Goal: Task Accomplishment & Management: Manage account settings

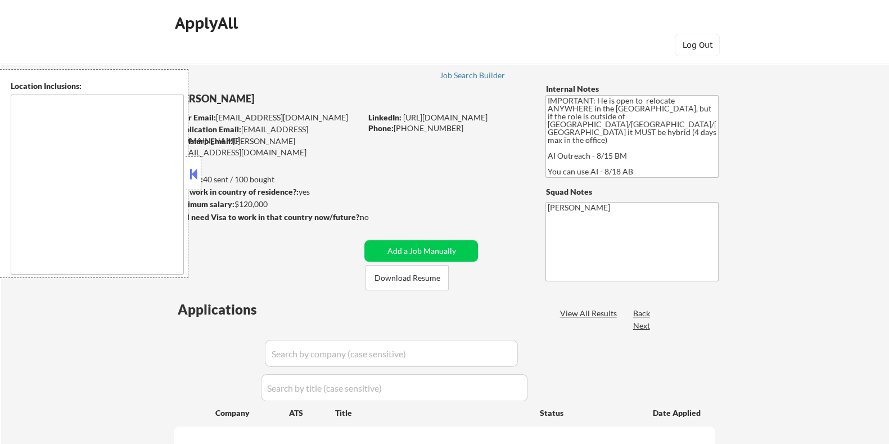
type textarea "country:[GEOGRAPHIC_DATA]"
select select ""pending""
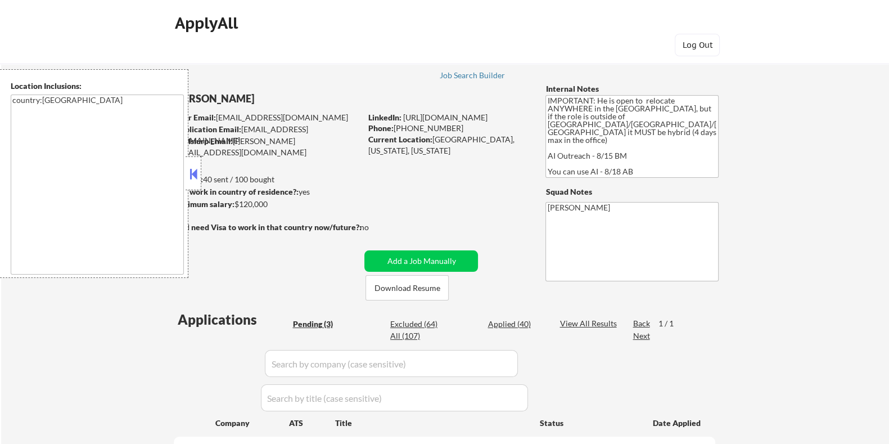
click at [193, 175] on button at bounding box center [193, 173] width 12 height 17
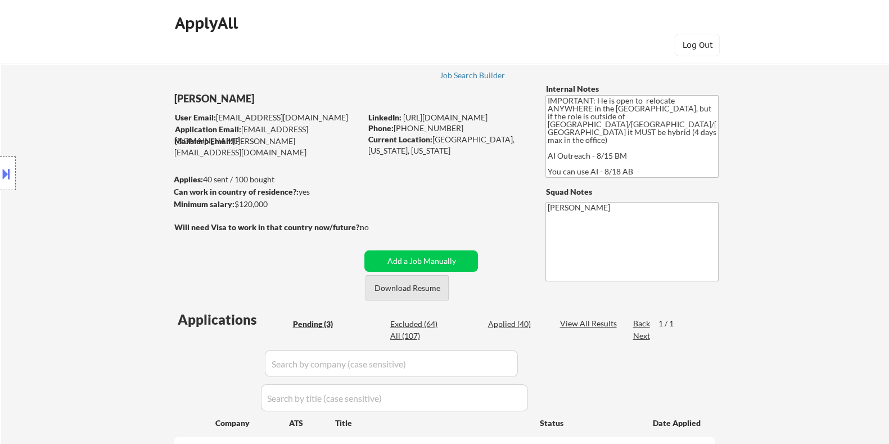
click at [403, 287] on button "Download Resume" at bounding box center [406, 287] width 83 height 25
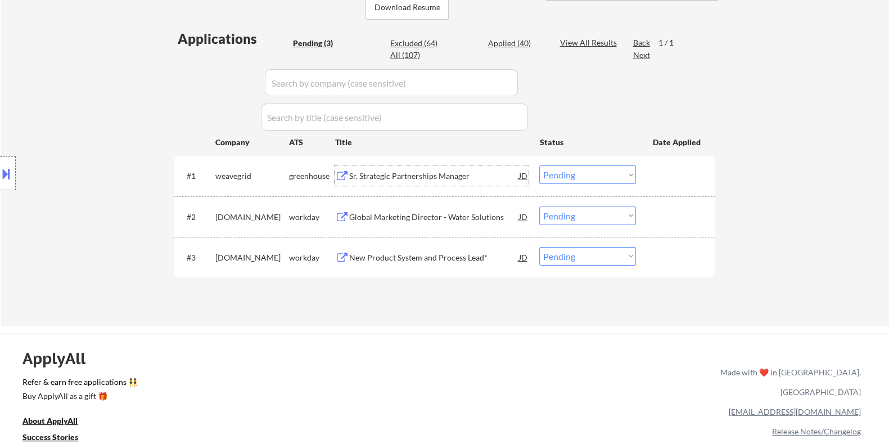
click at [380, 173] on div "Sr. Strategic Partnerships Manager" at bounding box center [434, 175] width 170 height 11
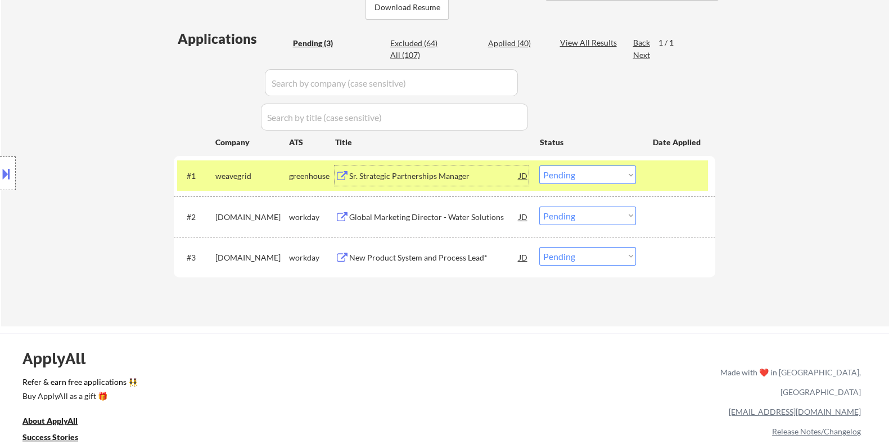
click at [7, 168] on button at bounding box center [6, 173] width 12 height 19
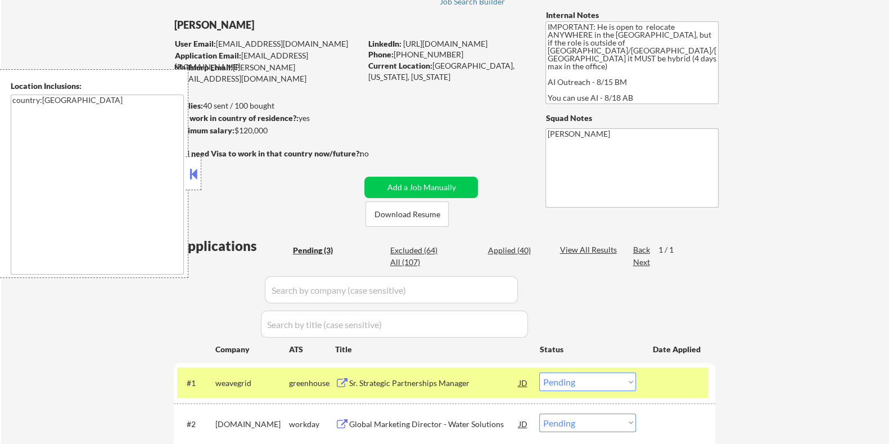
scroll to position [0, 0]
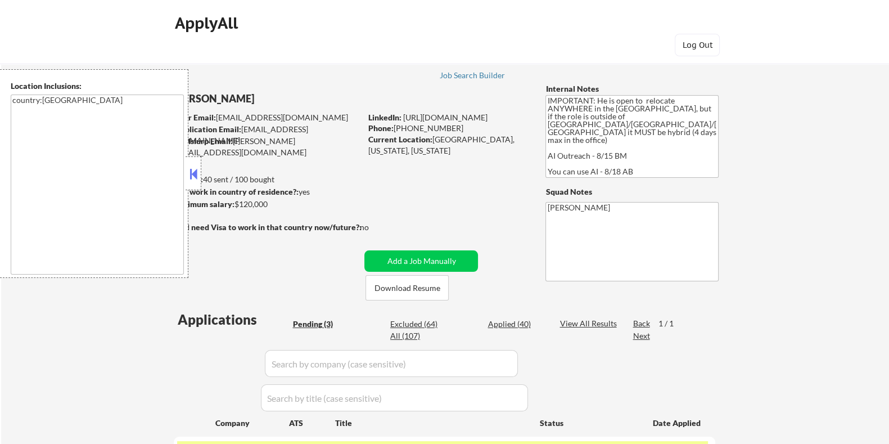
click at [191, 173] on button at bounding box center [193, 173] width 12 height 17
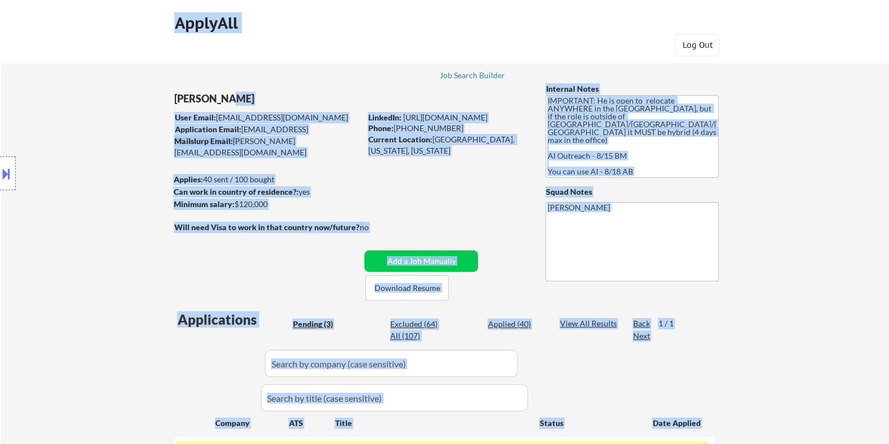
drag, startPoint x: 177, startPoint y: 98, endPoint x: 223, endPoint y: 94, distance: 45.7
click at [223, 94] on body "← Return to /applysquad Mailslurp Inbox Job Search Builder Ian Stonington User …" at bounding box center [444, 222] width 889 height 444
click at [250, 100] on div "Ian Stonington" at bounding box center [289, 99] width 231 height 14
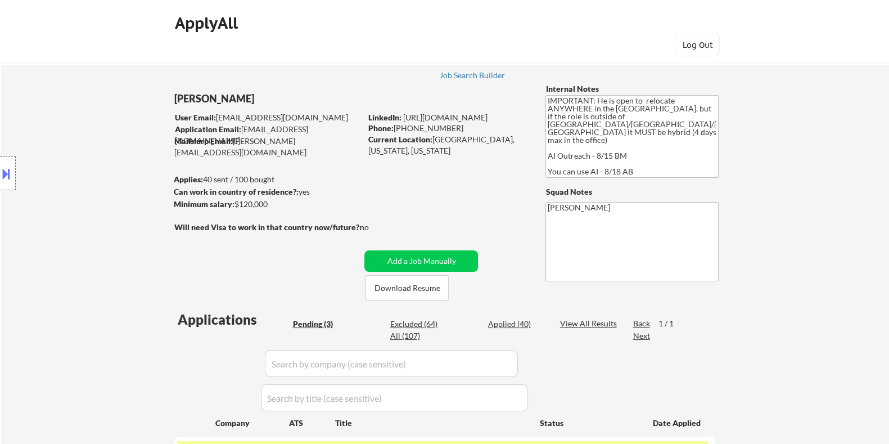
drag, startPoint x: 246, startPoint y: 100, endPoint x: 174, endPoint y: 94, distance: 72.2
click at [181, 94] on body "← Return to /applysquad Mailslurp Inbox Job Search Builder Ian Stonington User …" at bounding box center [444, 222] width 889 height 444
